Goal: Transaction & Acquisition: Obtain resource

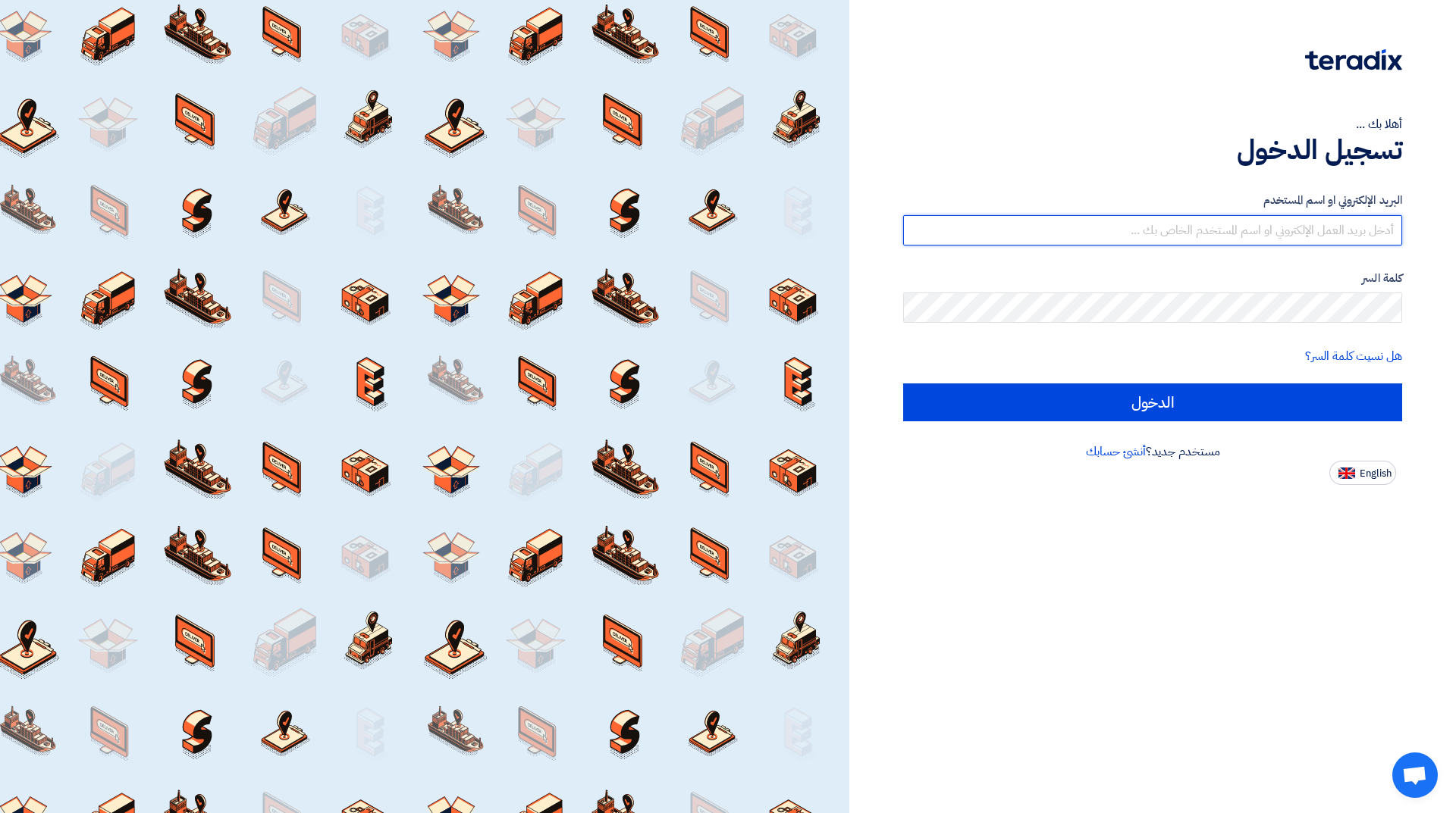
click at [1253, 234] on input "text" at bounding box center [1152, 231] width 499 height 30
type input "[EMAIL_ADDRESS][DOMAIN_NAME]"
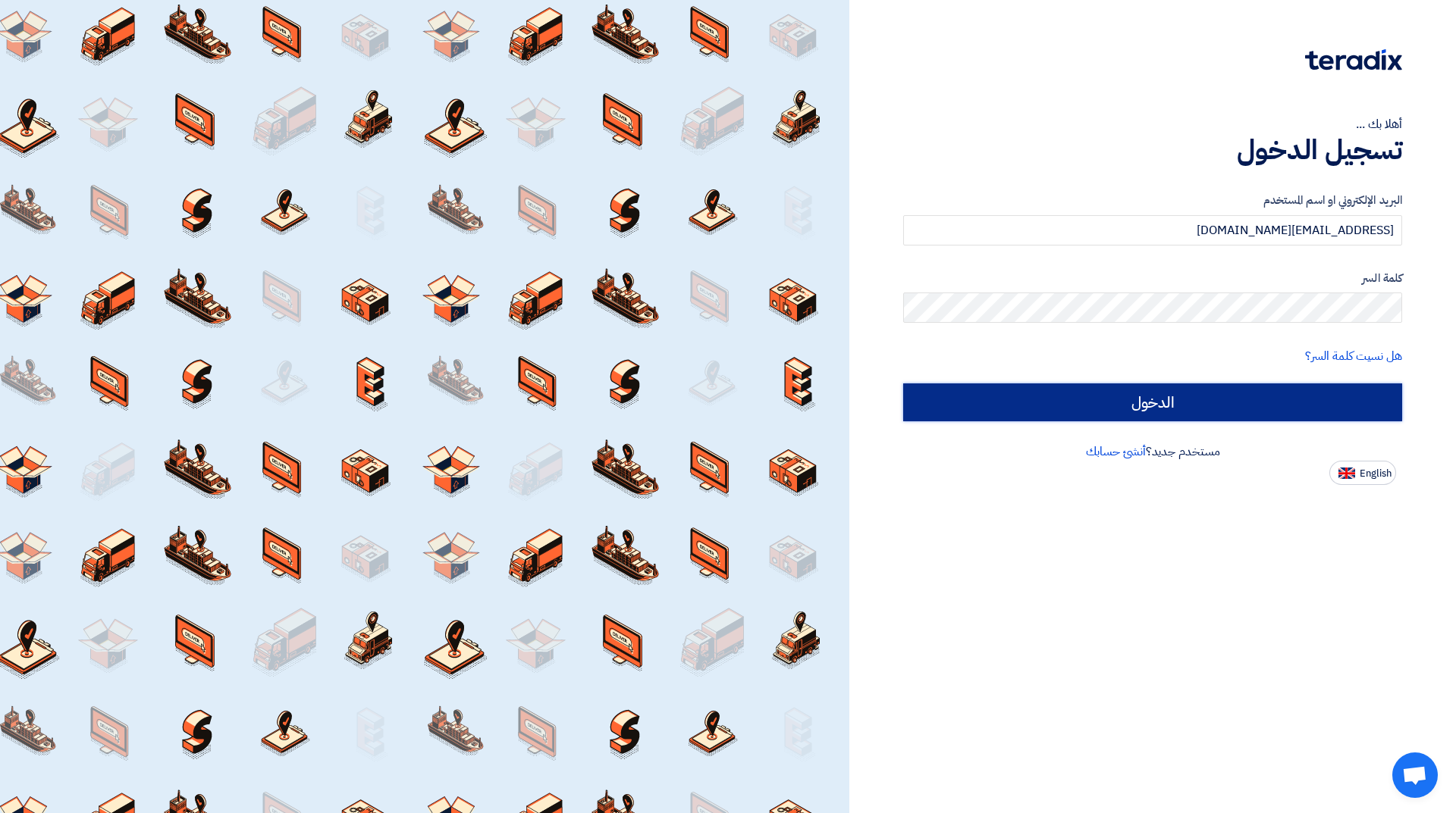
click at [1129, 398] on input "الدخول" at bounding box center [1152, 402] width 499 height 38
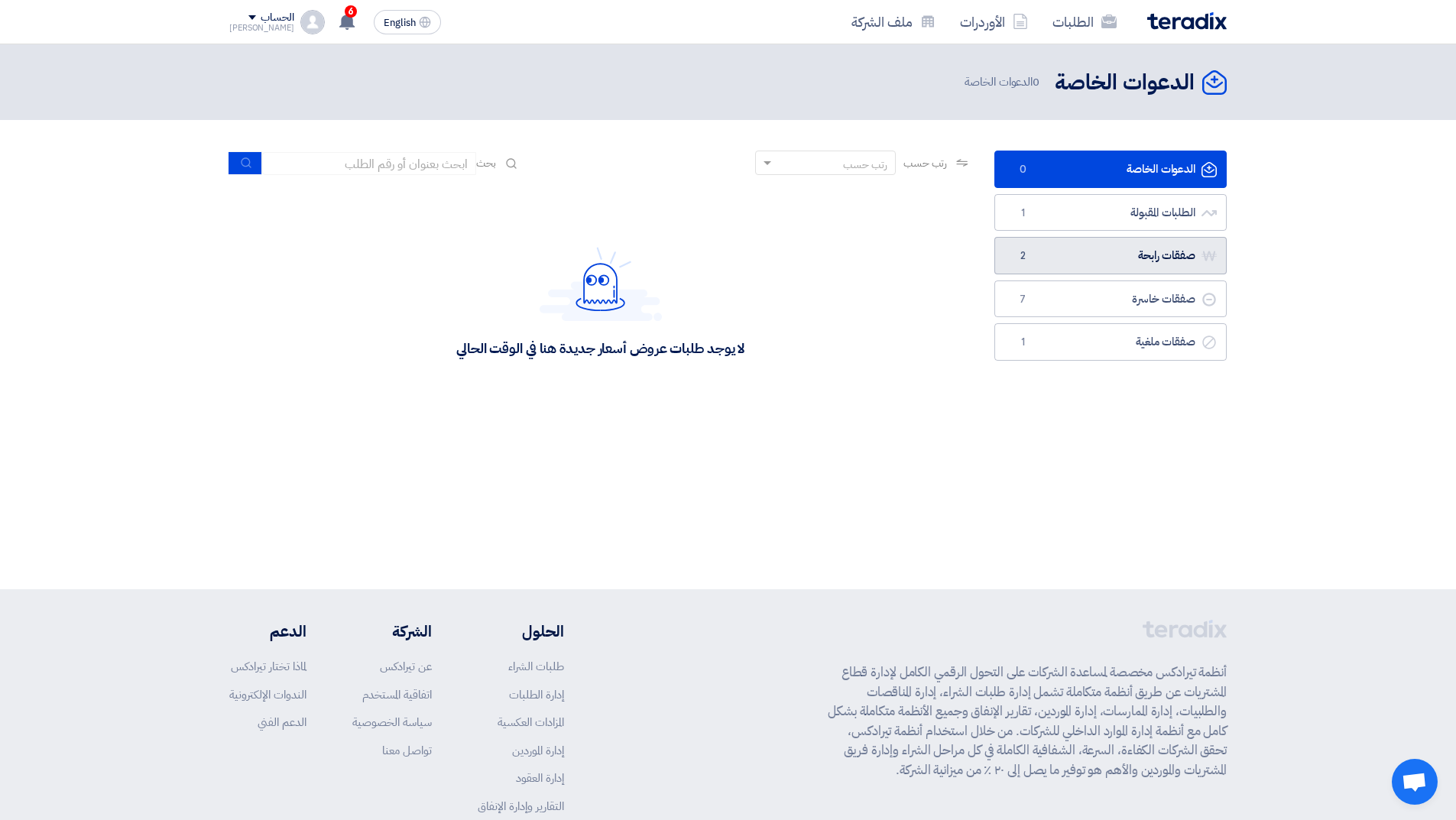
click at [1070, 240] on link "صفقات رابحة صفقات رابحة 2" at bounding box center [1110, 255] width 232 height 37
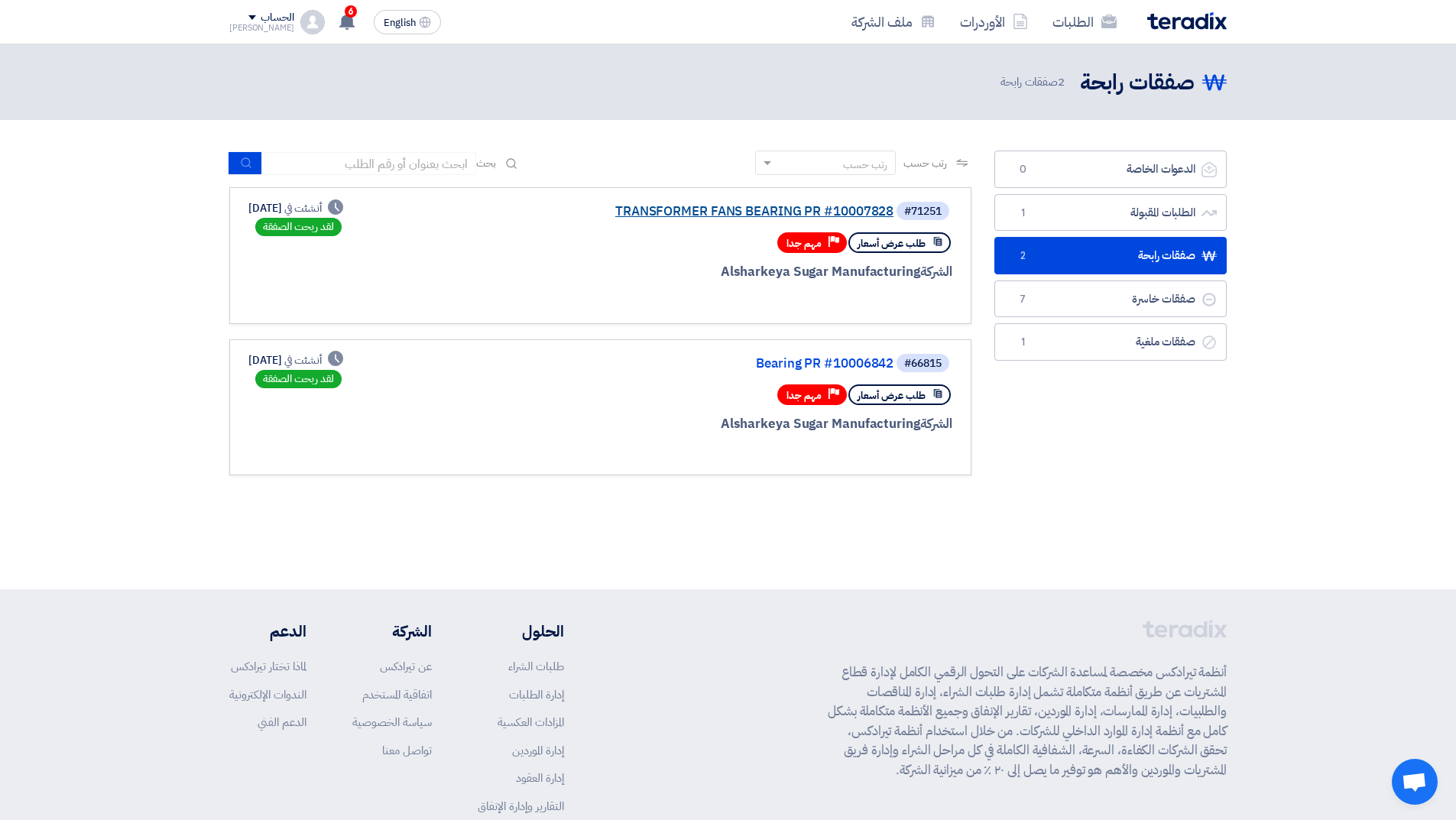
click at [682, 208] on link "TRANSFORMER FANS BEARING PR #10007828" at bounding box center [740, 211] width 306 height 13
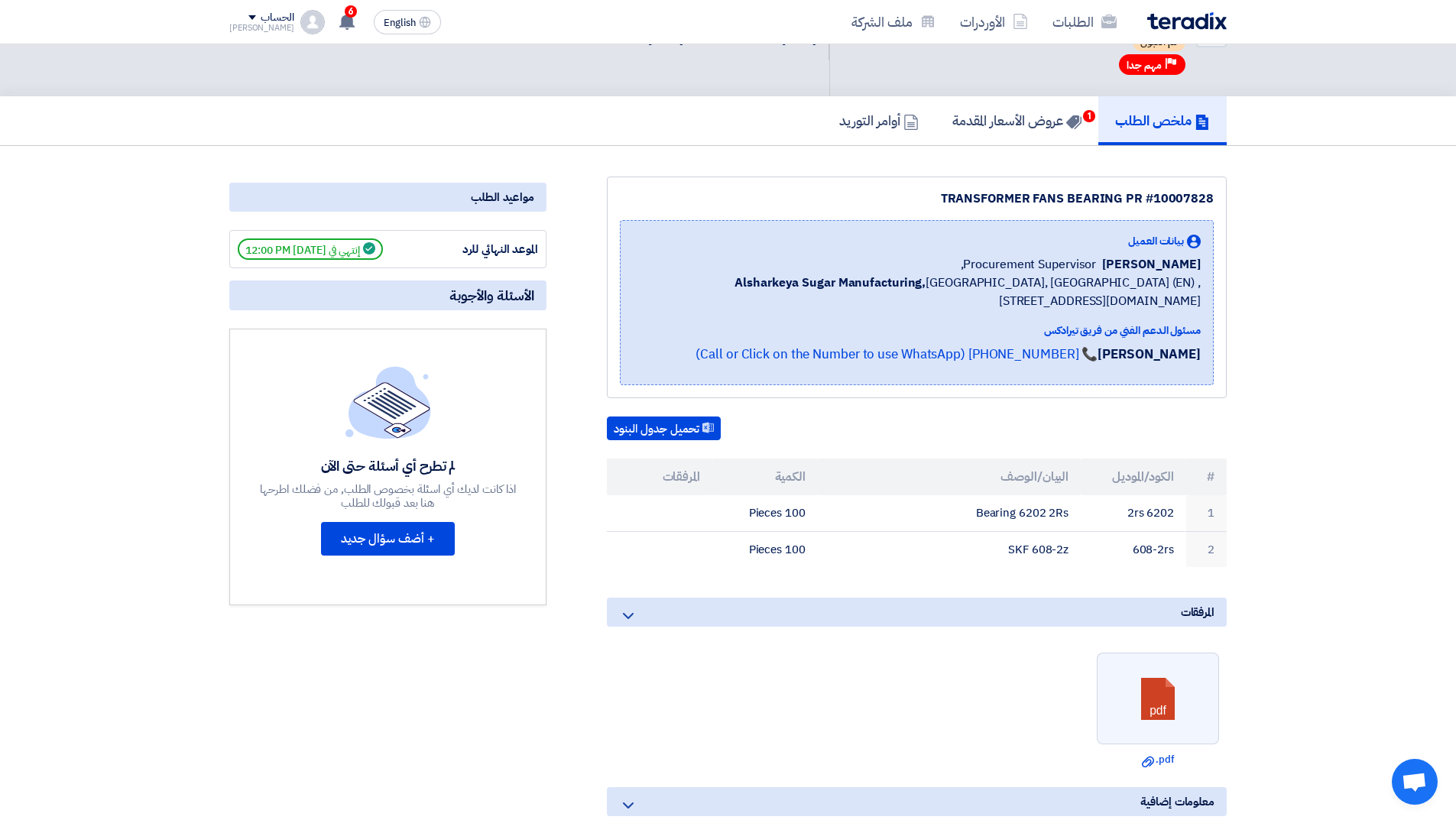
scroll to position [77, 0]
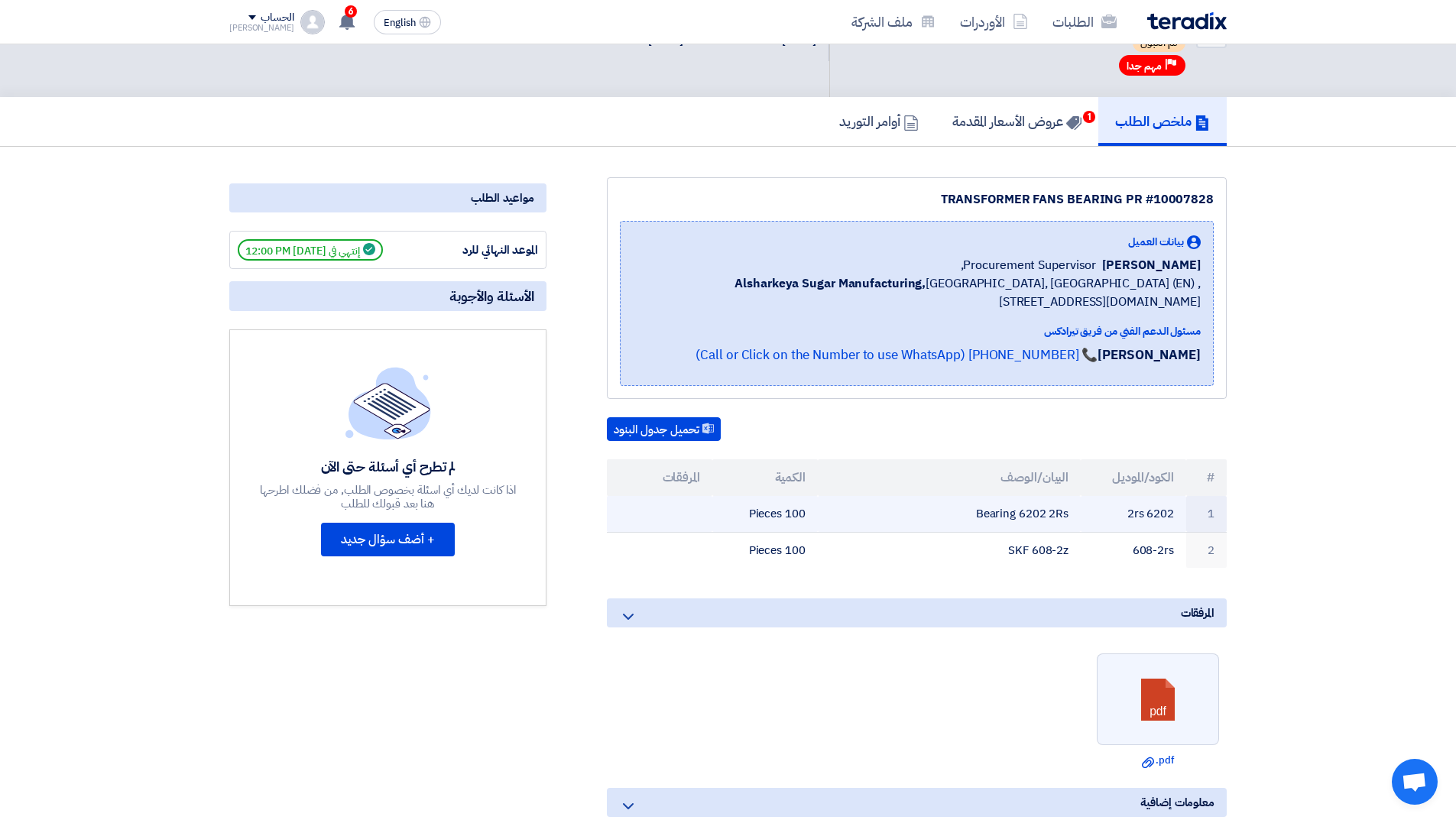
click at [1039, 515] on td "Bearing 6202 2Rs" at bounding box center [950, 514] width 264 height 36
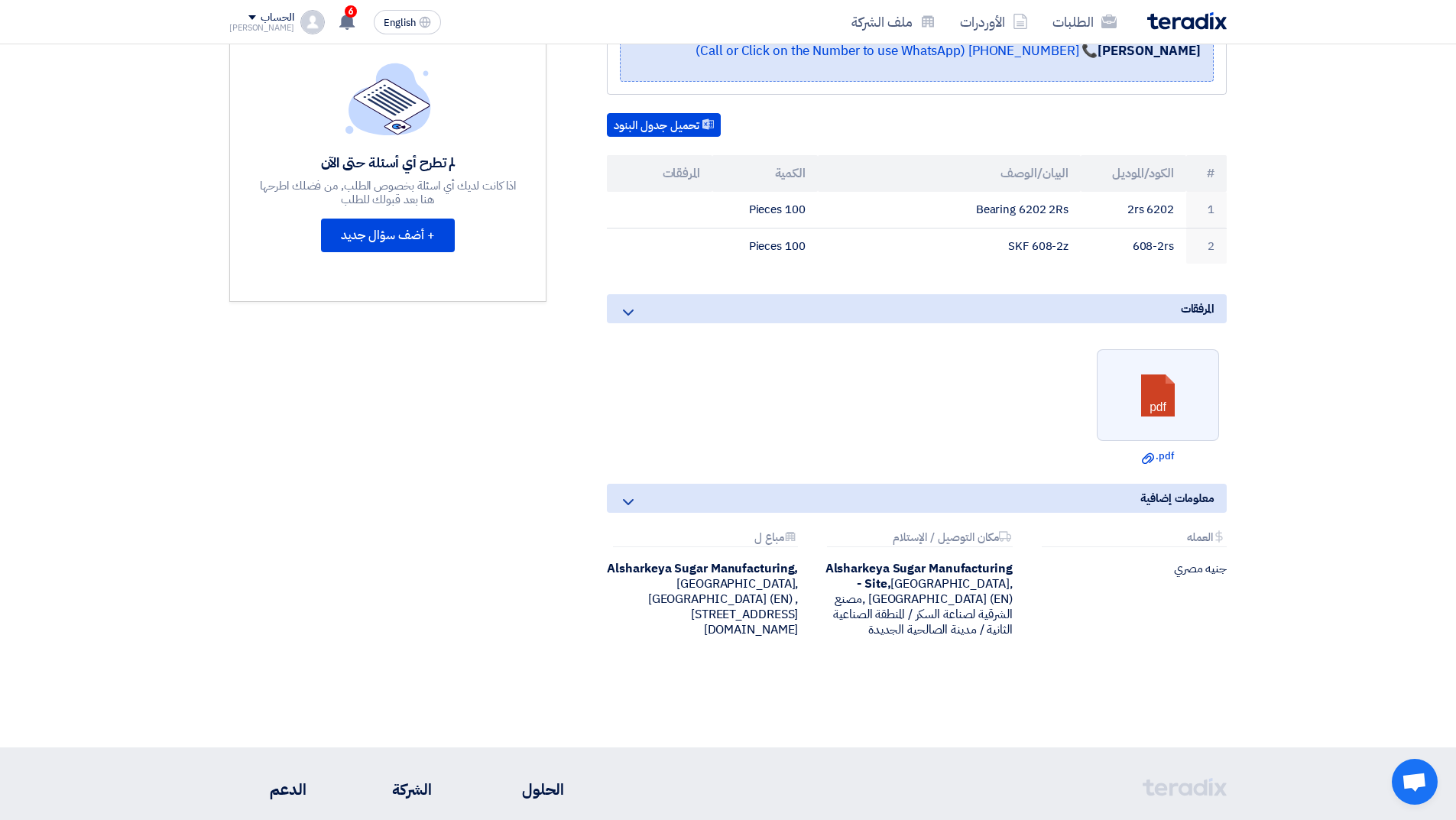
scroll to position [382, 0]
click at [1160, 457] on link "Download file .pdf" at bounding box center [1158, 454] width 113 height 15
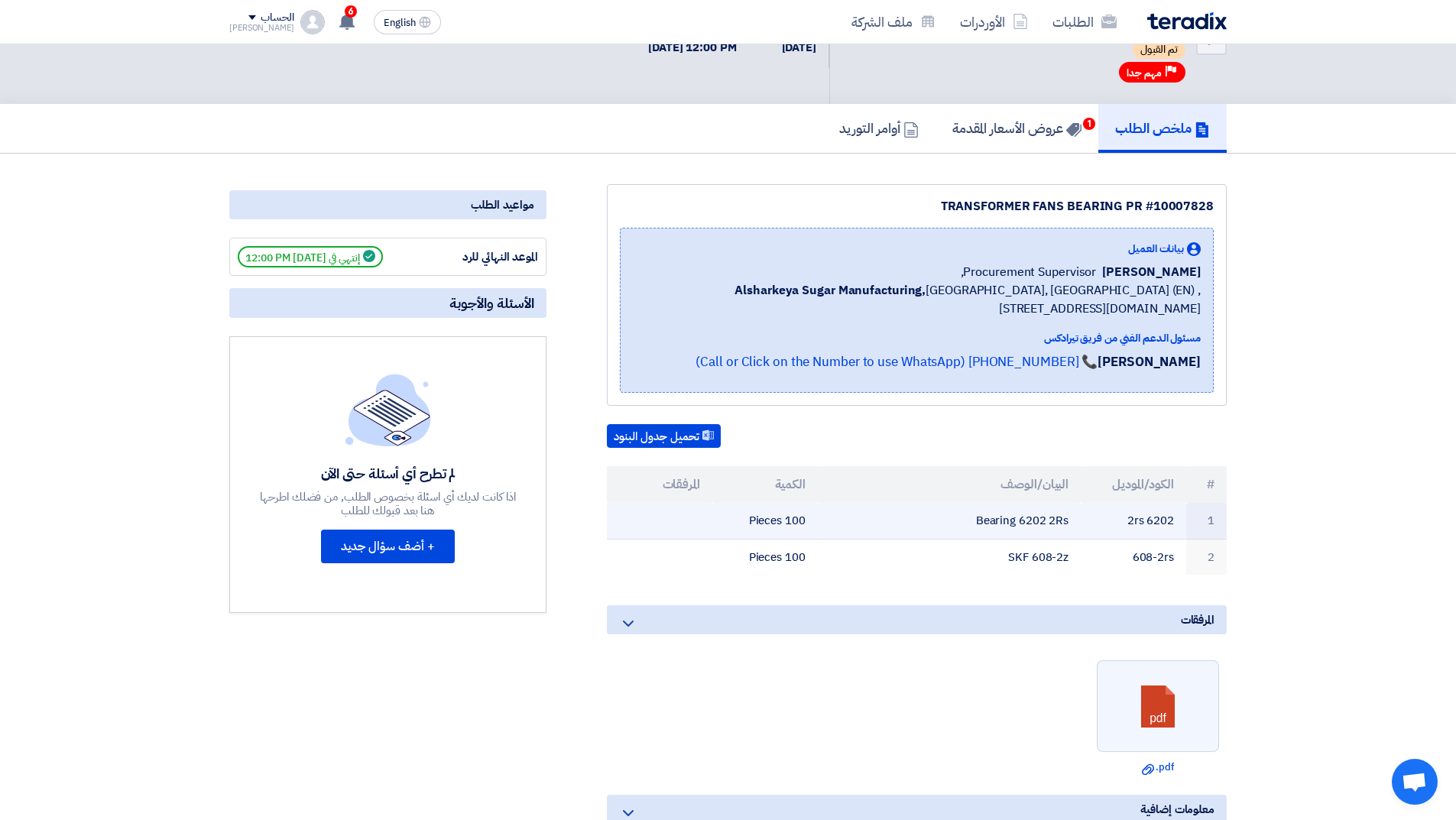
scroll to position [0, 0]
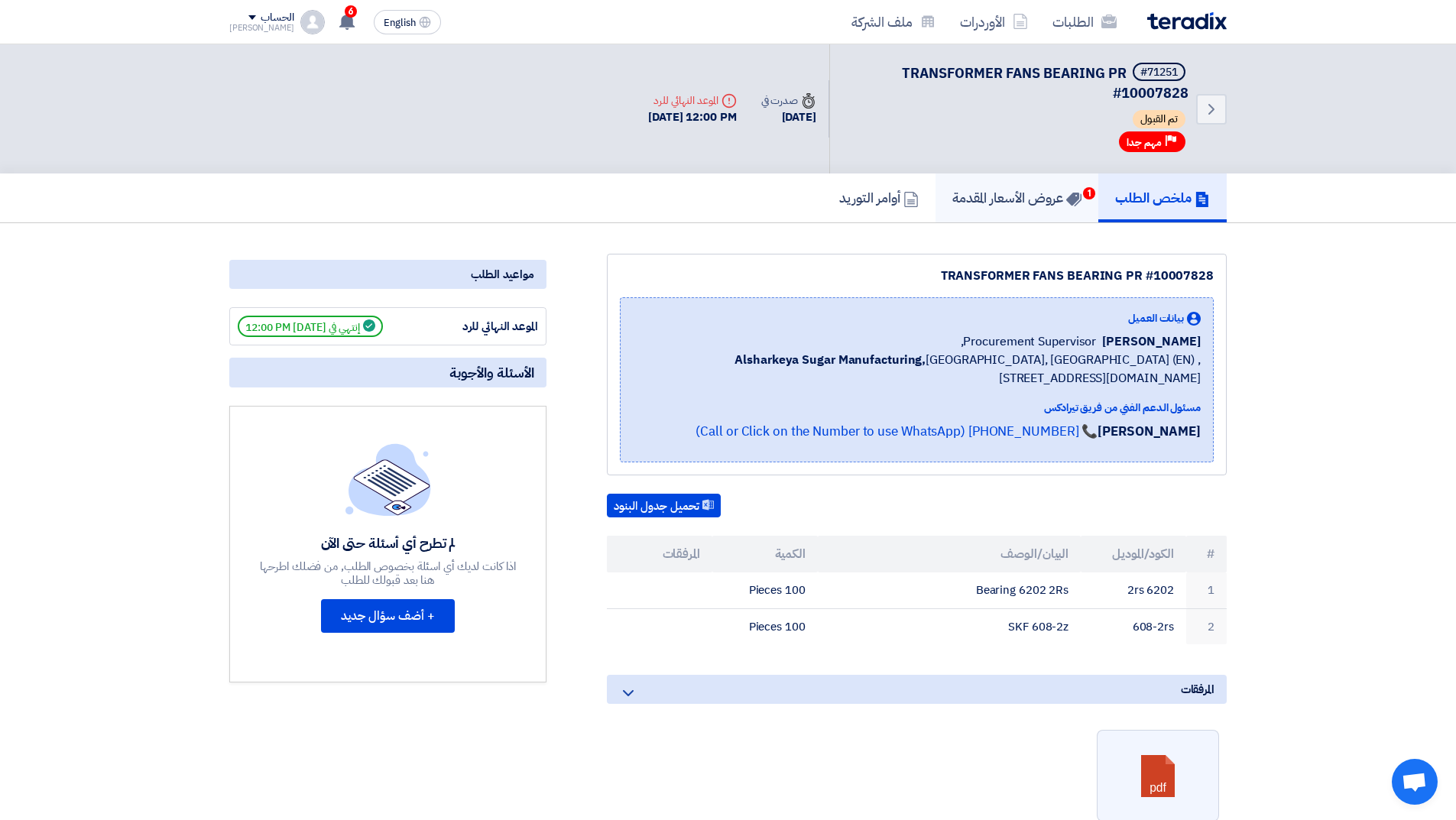
click at [1002, 202] on h5 "عروض الأسعار المقدمة 1" at bounding box center [1016, 197] width 129 height 17
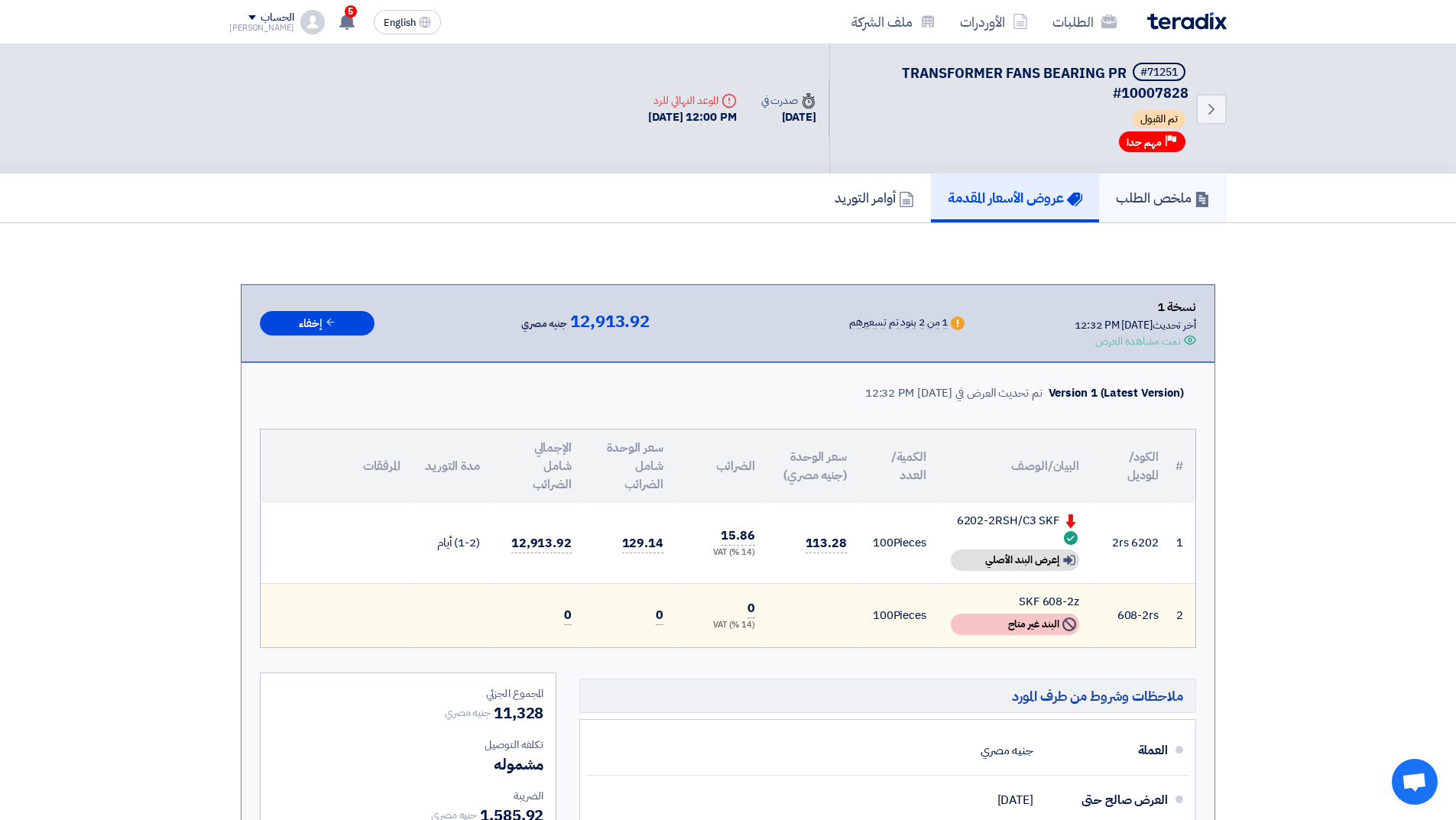
click at [1117, 196] on h5 "ملخص الطلب" at bounding box center [1162, 197] width 94 height 17
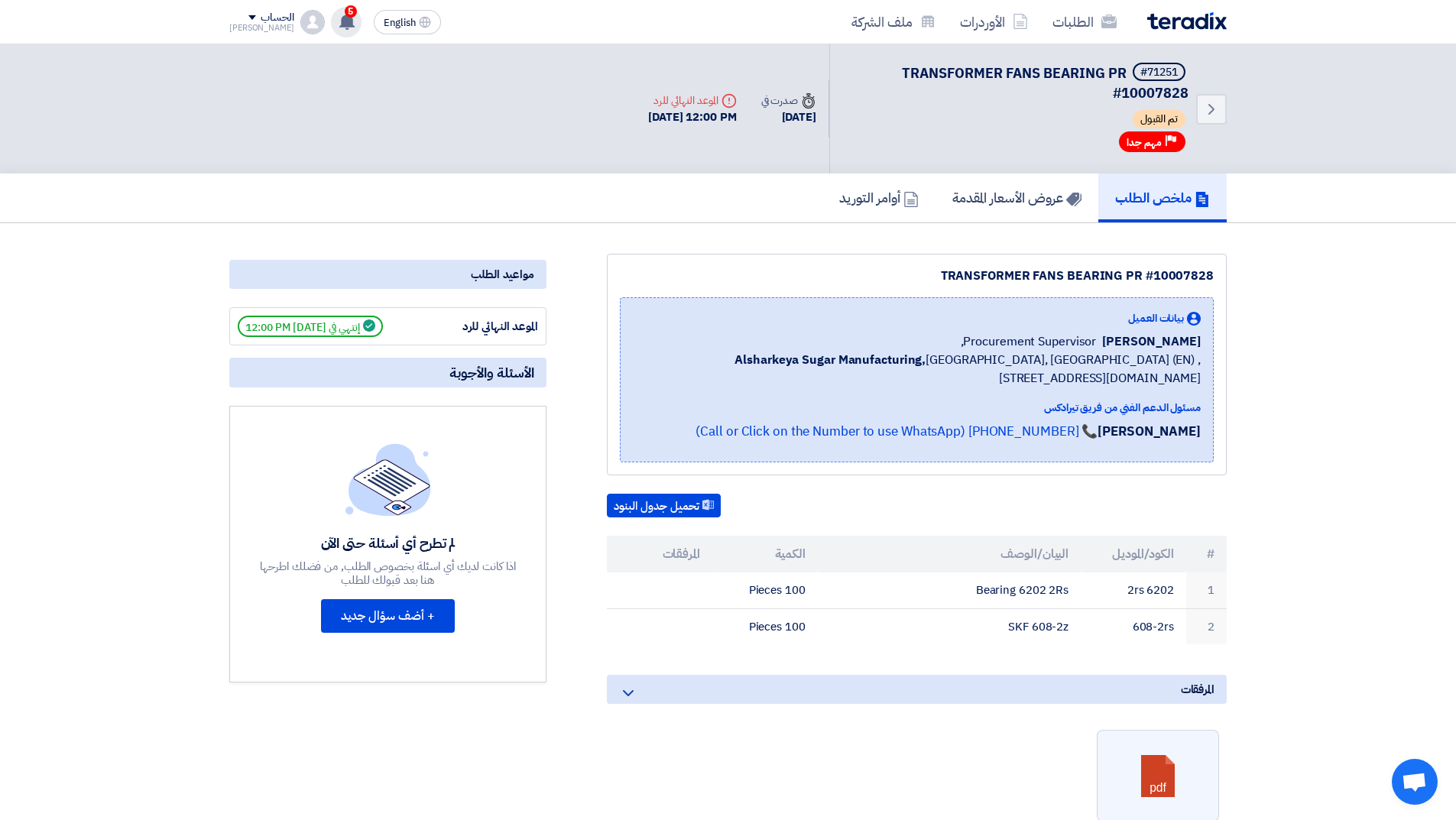
click at [340, 21] on use at bounding box center [347, 22] width 15 height 17
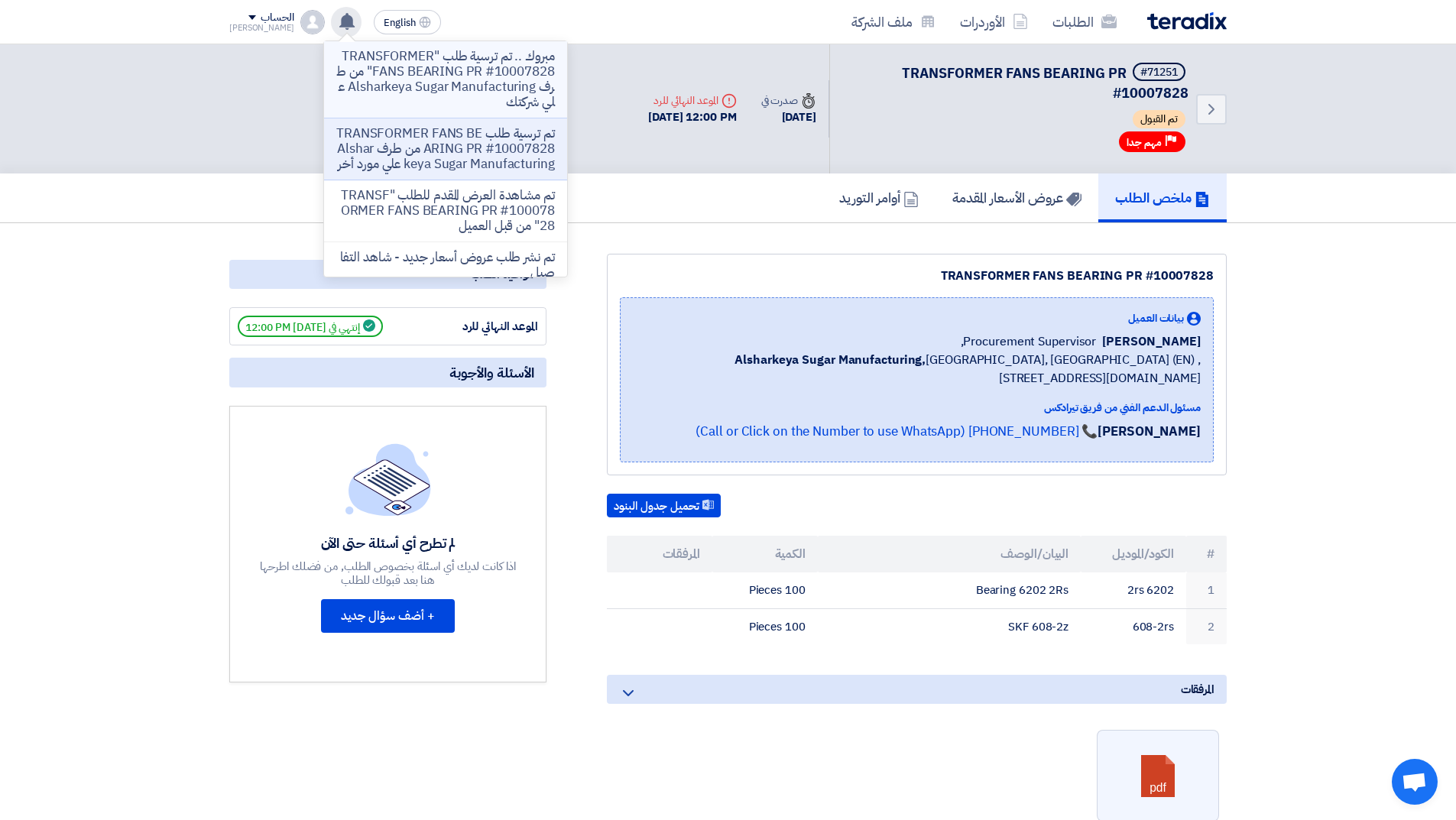
click at [491, 80] on p "مبروك .. تم ترسية طلب "TRANSFORMER FANS BEARING PR #10007828" من طرف Alsharkeya…" at bounding box center [445, 79] width 218 height 61
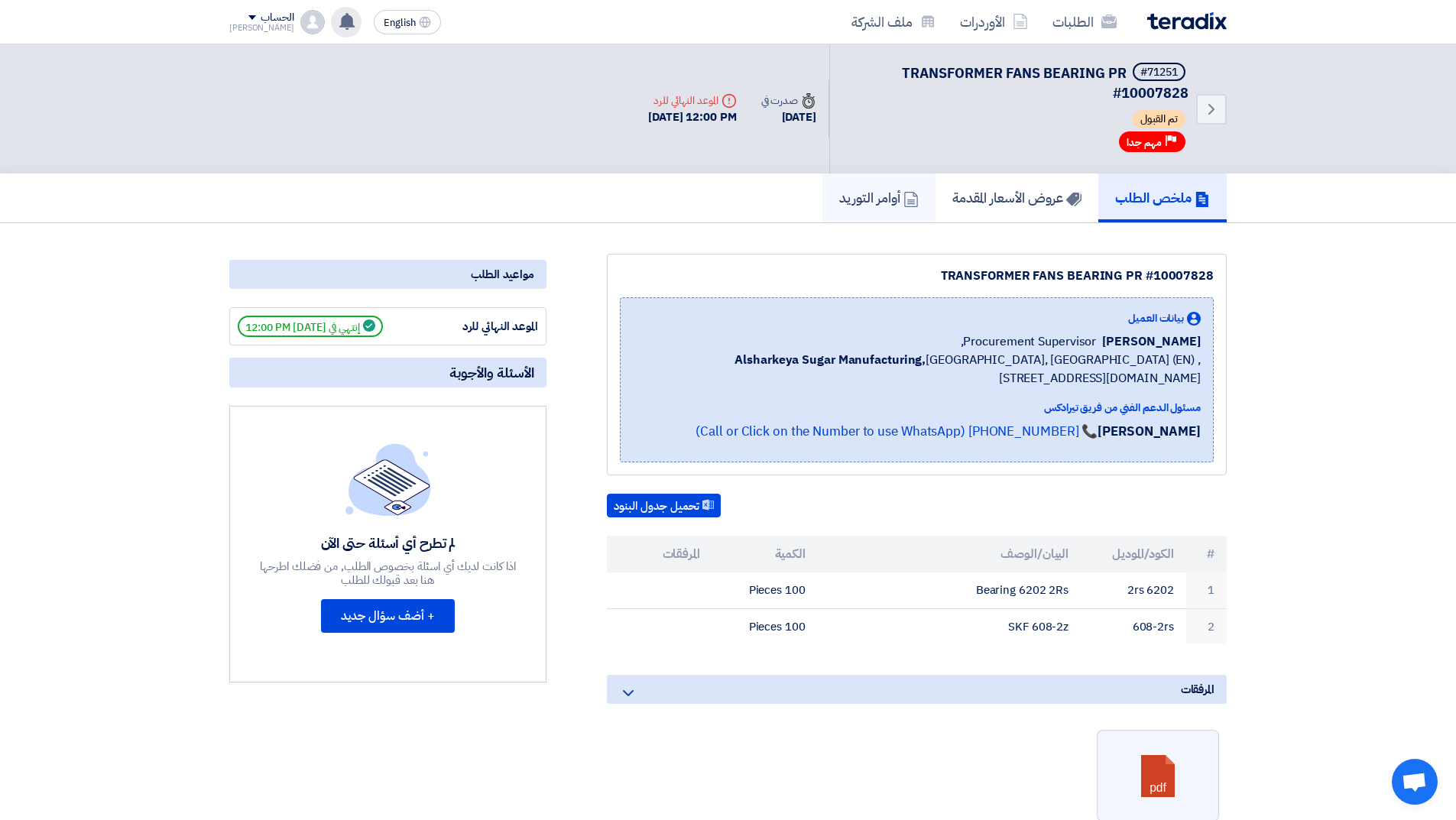
click at [855, 203] on h5 "أوامر التوريد" at bounding box center [878, 197] width 79 height 17
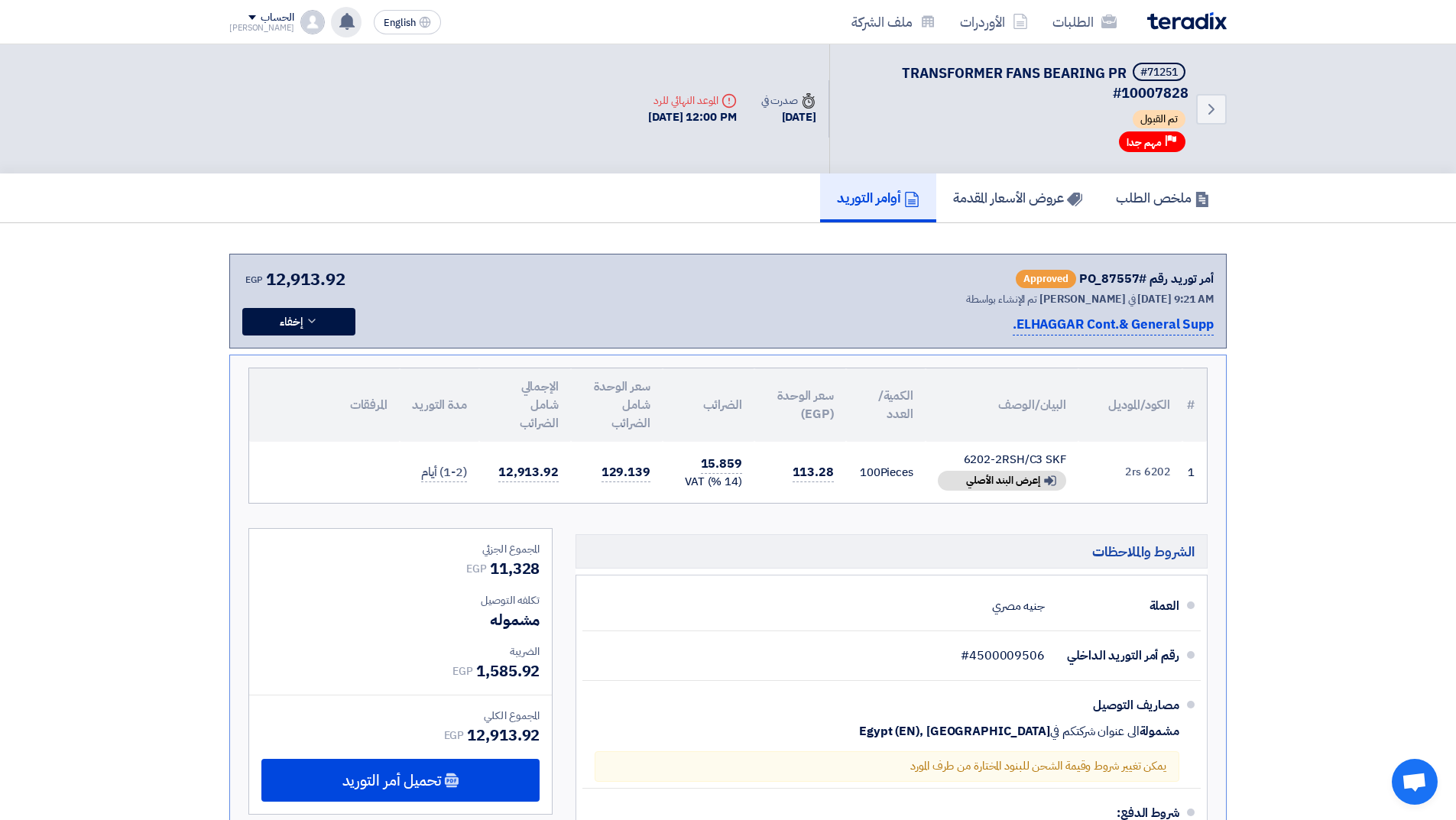
click at [1070, 299] on span "[PERSON_NAME]" at bounding box center [1082, 299] width 86 height 16
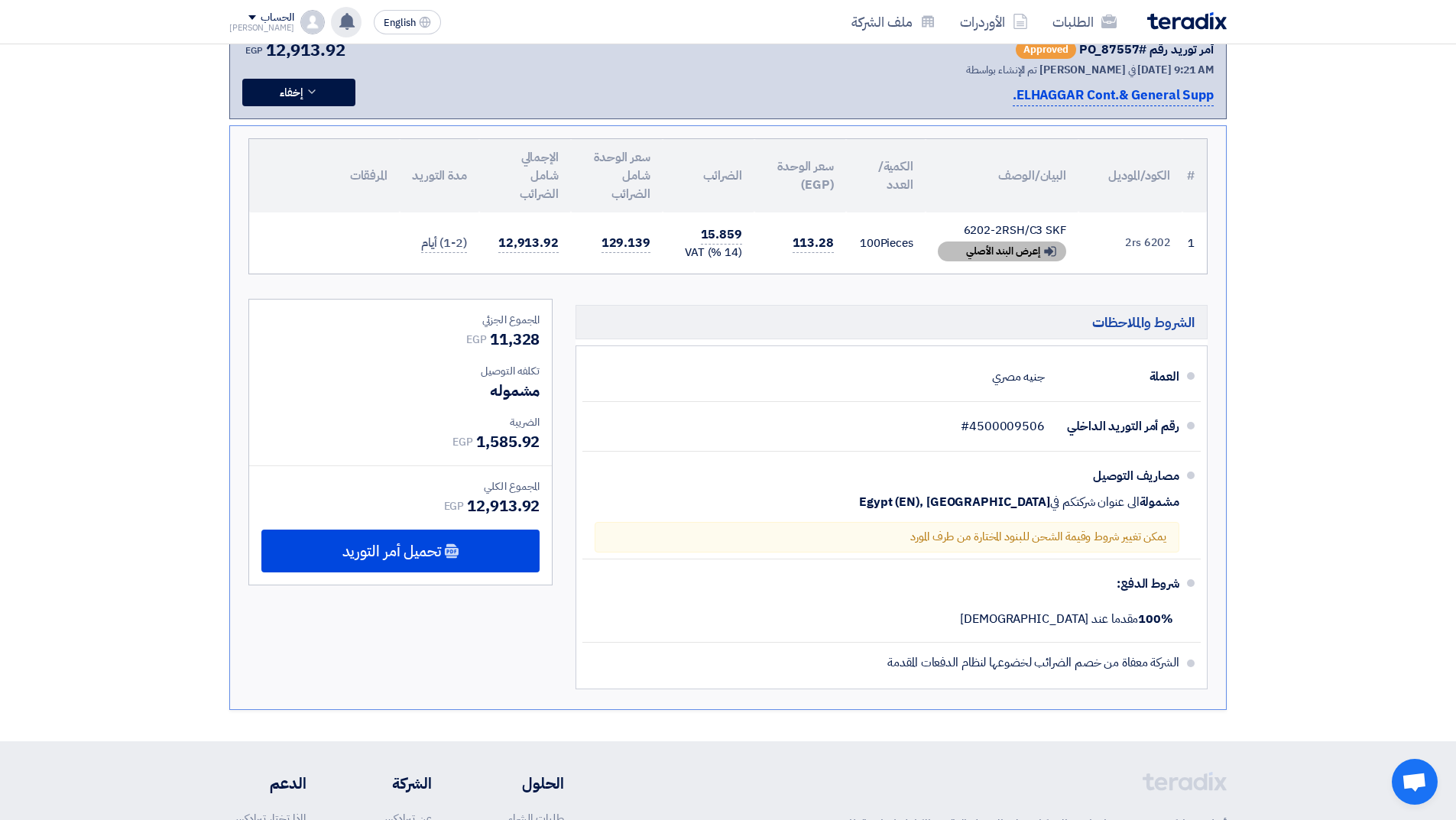
scroll to position [77, 0]
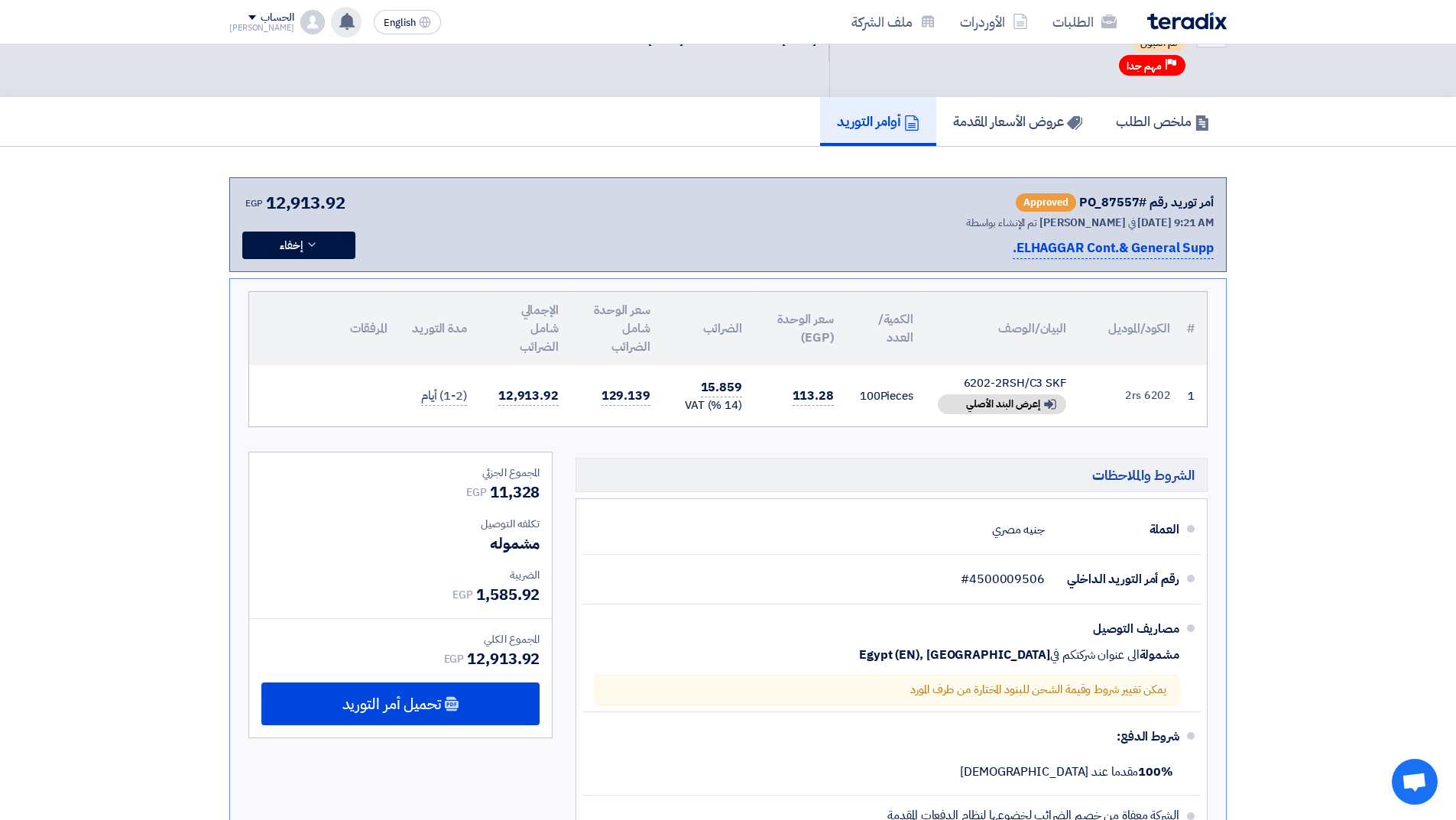
click at [1087, 198] on div "أمر توريد رقم #PO_87557" at bounding box center [1146, 202] width 135 height 18
click at [312, 240] on icon at bounding box center [312, 244] width 12 height 12
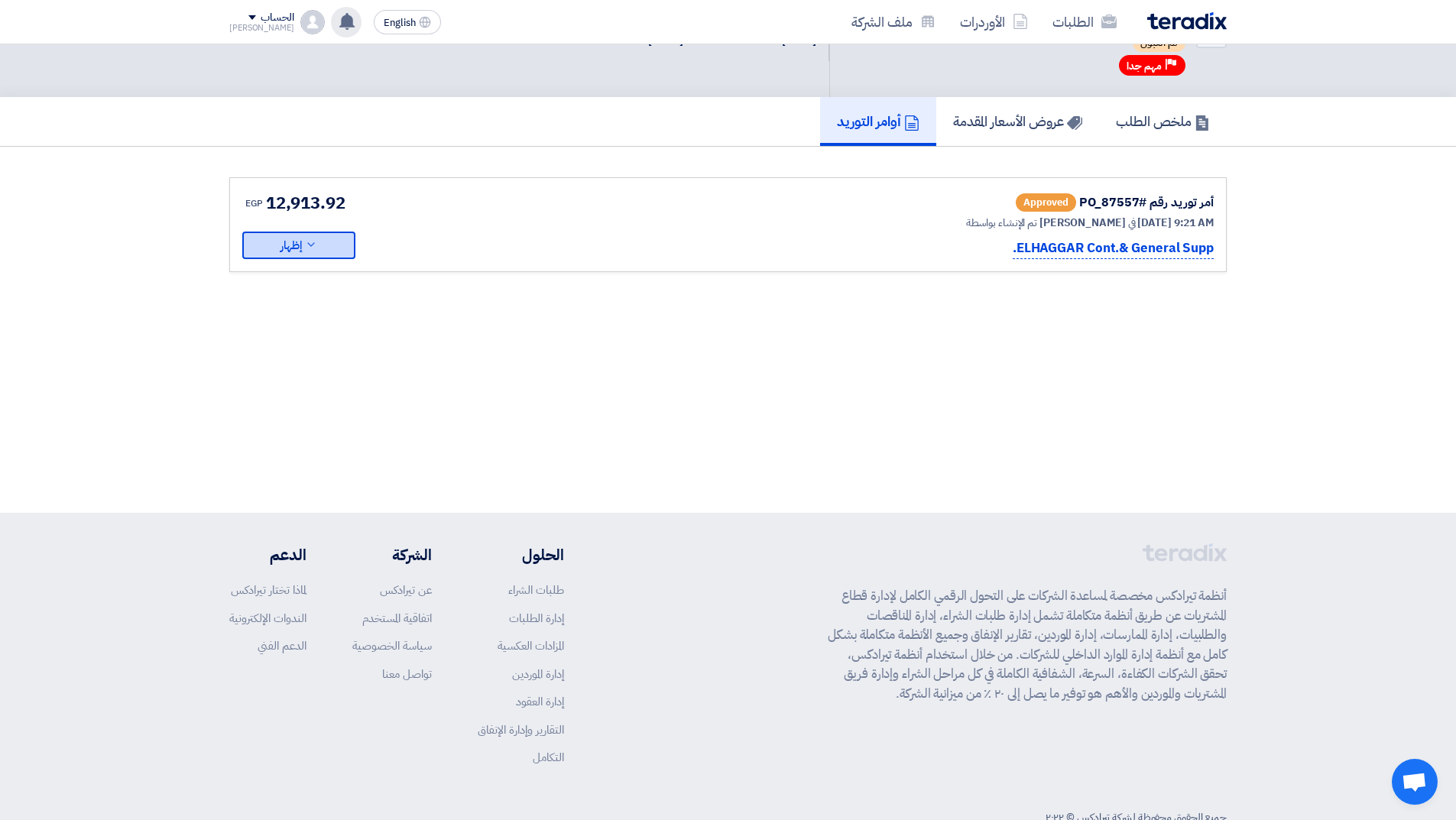
click at [318, 244] on icon at bounding box center [311, 244] width 12 height 12
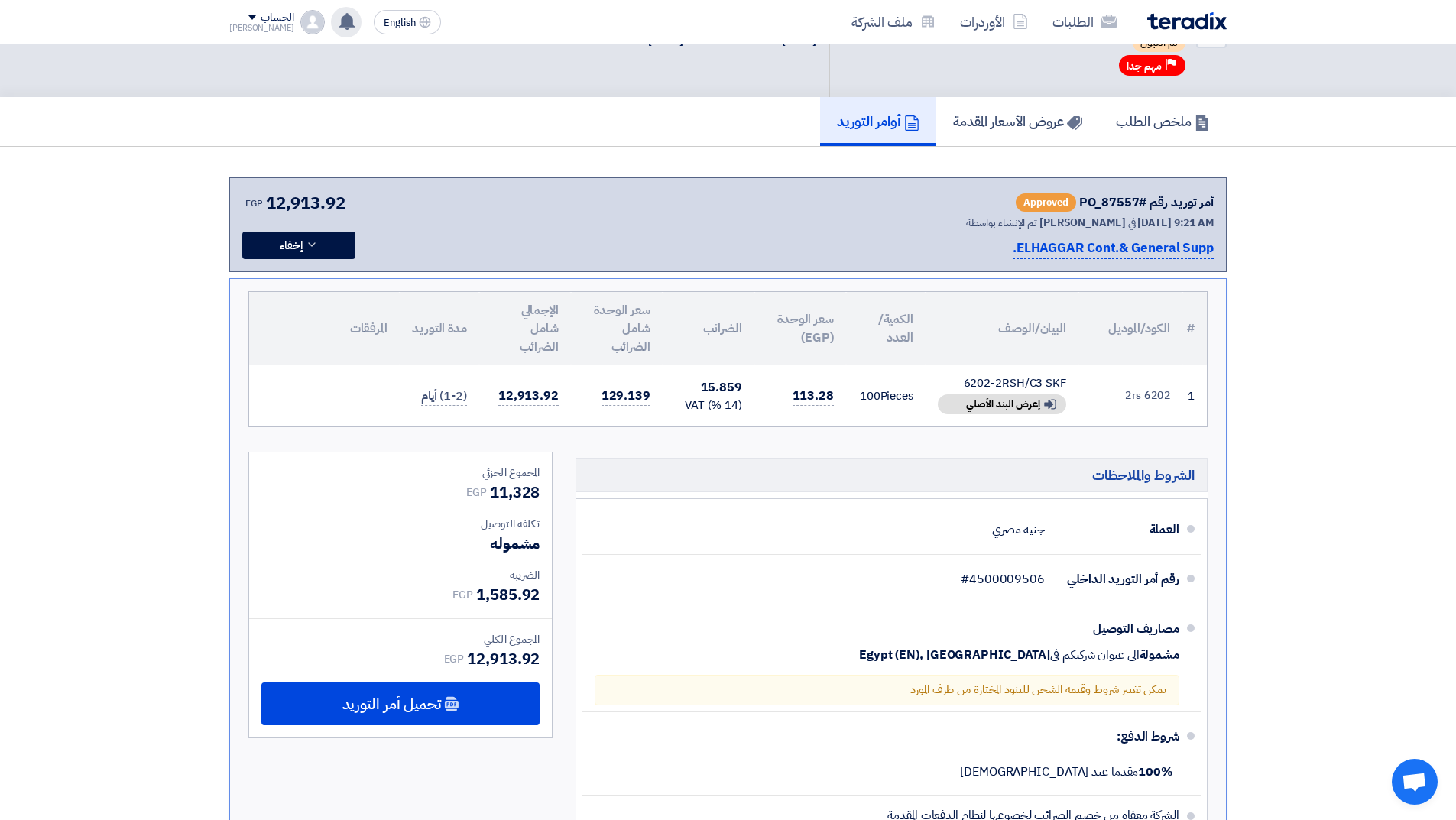
click at [1152, 245] on p "ELHAGGAR Cont.& General Supp." at bounding box center [1113, 249] width 201 height 21
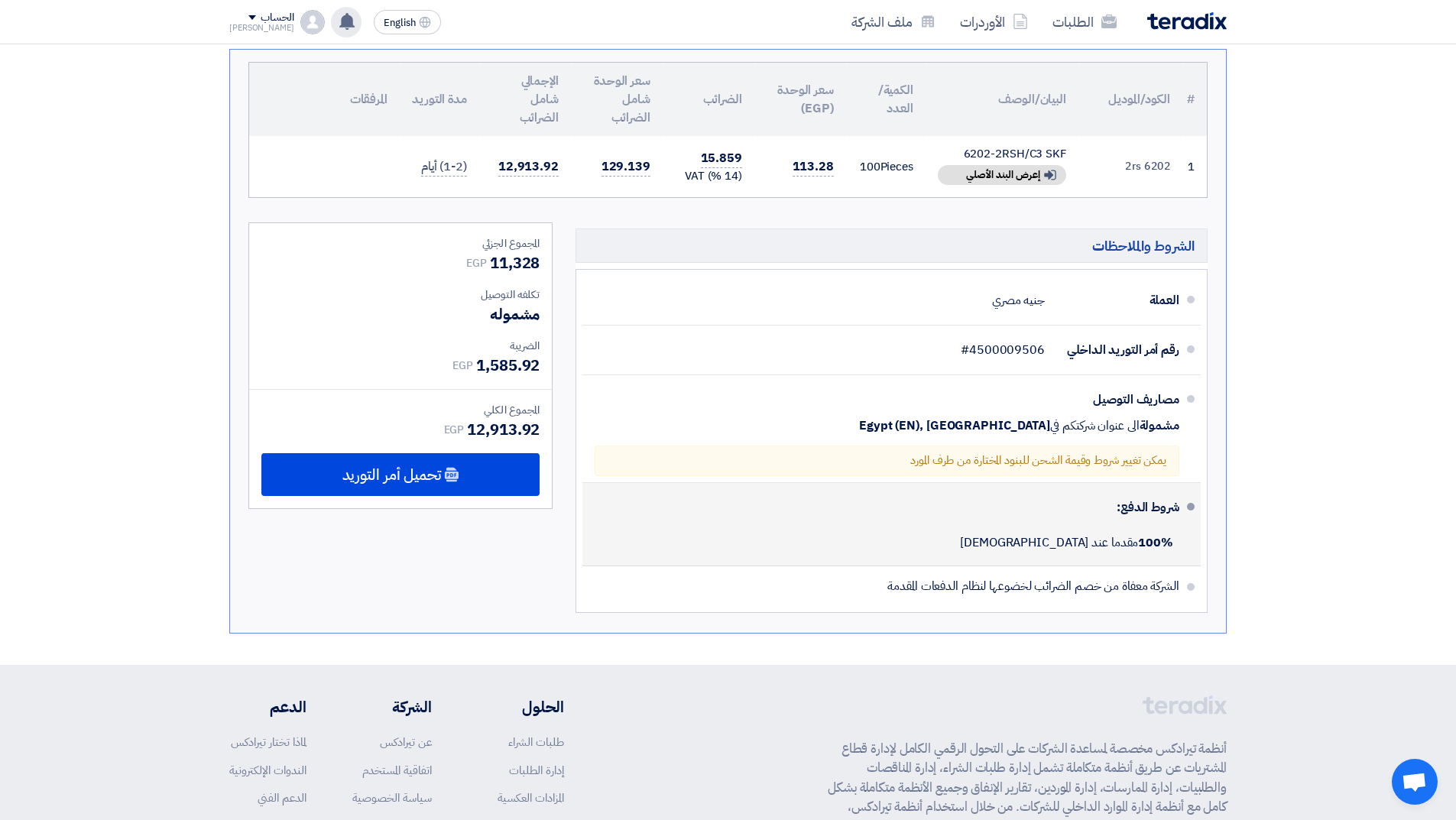
scroll to position [382, 0]
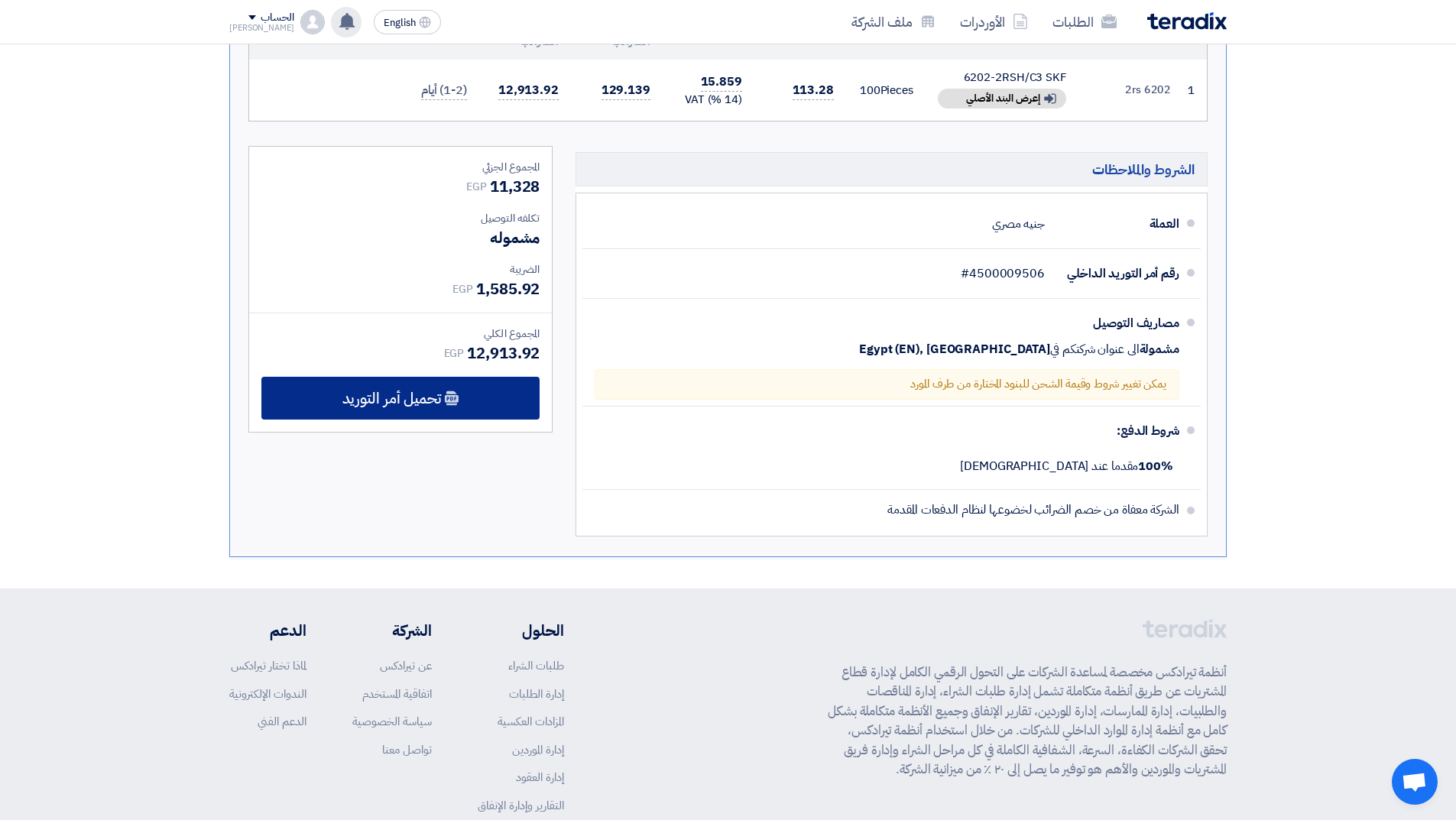
click at [405, 395] on span "تحميل أمر التوريد" at bounding box center [391, 398] width 99 height 13
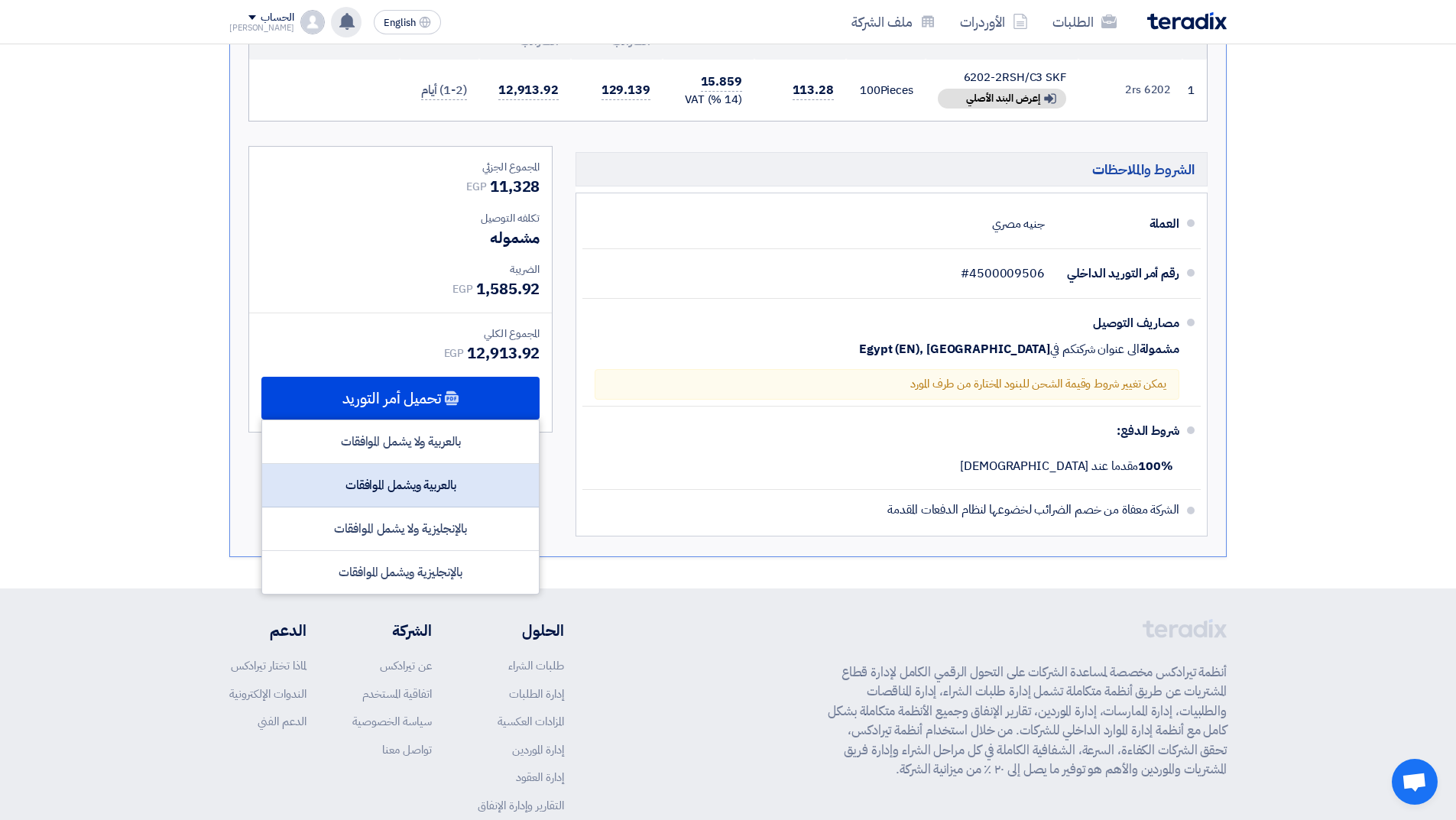
click at [405, 483] on div "بالعربية ويشمل الموافقات" at bounding box center [400, 486] width 276 height 44
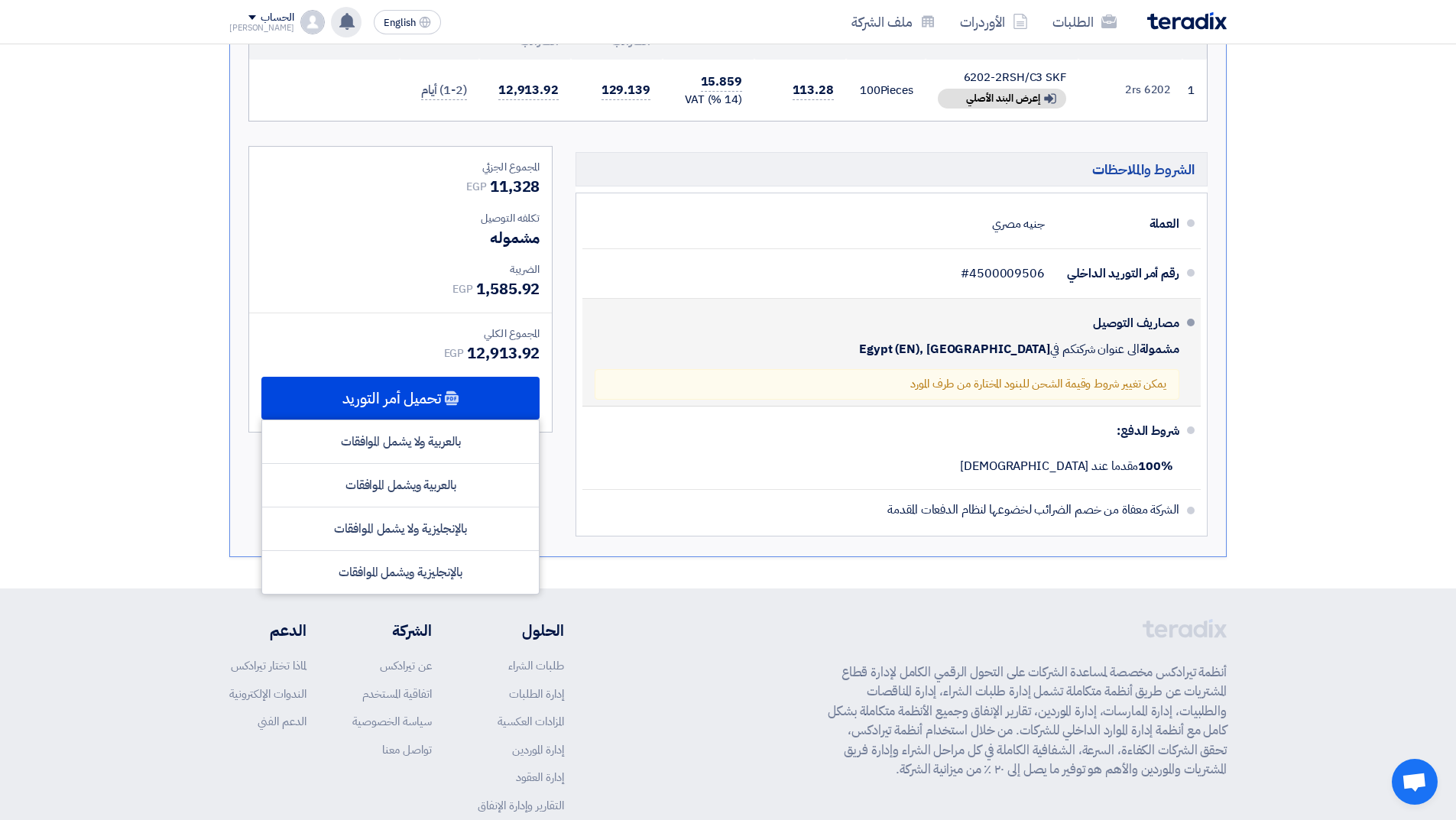
scroll to position [0, 0]
